Goal: Information Seeking & Learning: Find specific fact

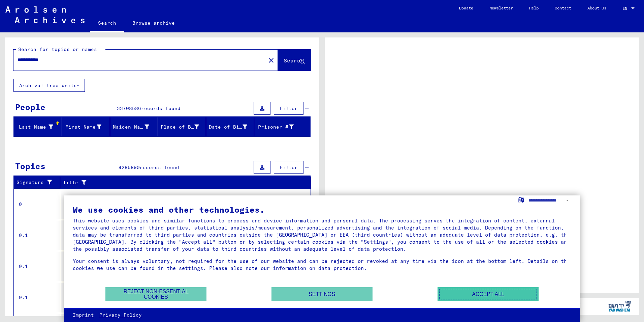
click at [502, 291] on button "Accept all" at bounding box center [488, 294] width 101 height 14
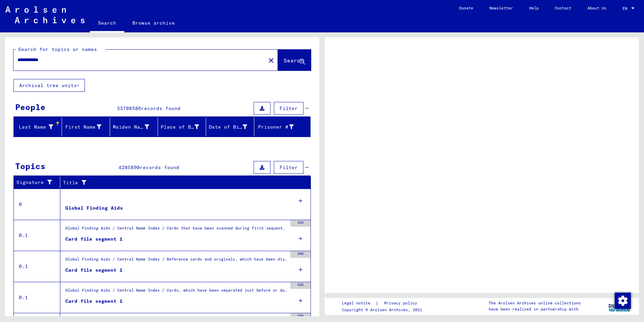
scroll to position [34, 0]
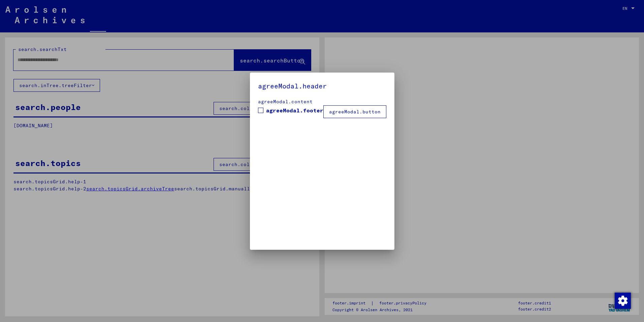
type input "**********"
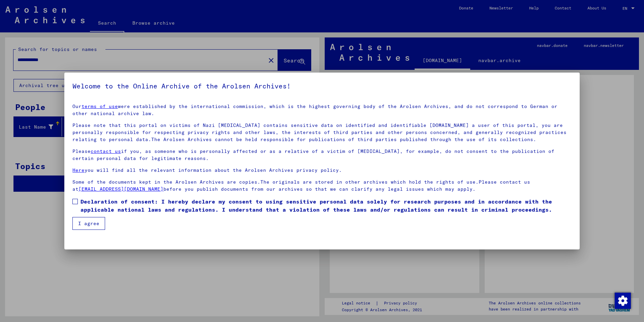
click at [92, 226] on button "I agree" at bounding box center [88, 223] width 33 height 13
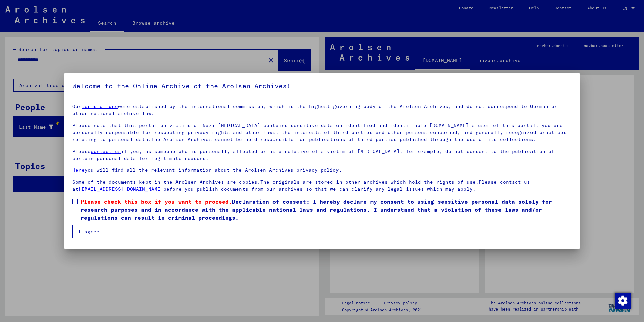
click at [101, 232] on button "I agree" at bounding box center [88, 231] width 33 height 13
click at [74, 199] on span at bounding box center [74, 201] width 5 height 5
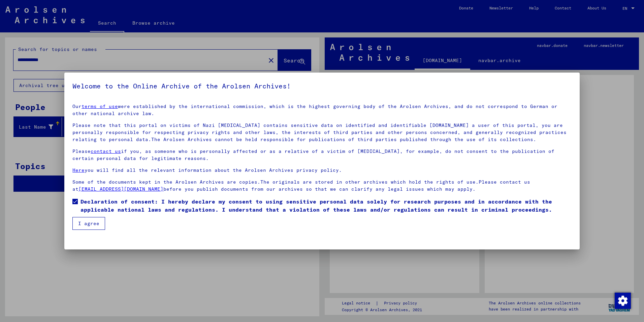
click at [86, 228] on button "I agree" at bounding box center [88, 223] width 33 height 13
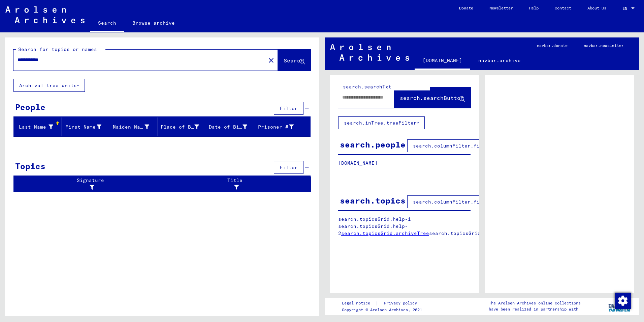
click at [631, 8] on div at bounding box center [633, 8] width 6 height 5
